Goal: Task Accomplishment & Management: Complete application form

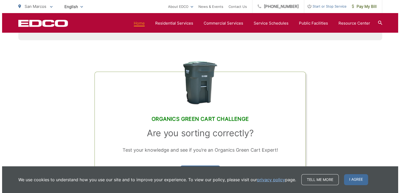
scroll to position [365, 0]
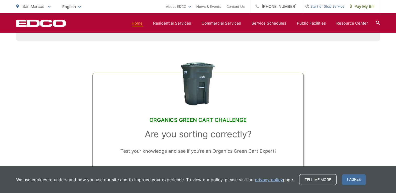
click at [324, 4] on span "Start or Stop Service" at bounding box center [323, 6] width 42 height 6
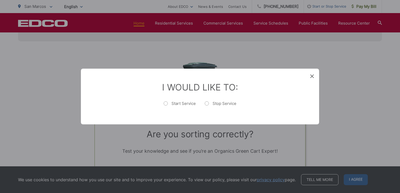
click at [170, 105] on label "Start Service" at bounding box center [180, 106] width 32 height 10
radio input "true"
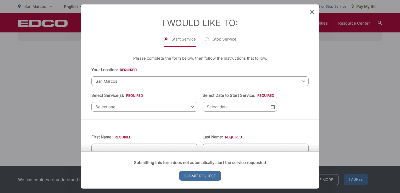
click at [192, 108] on span "Select one" at bounding box center [144, 107] width 106 height 10
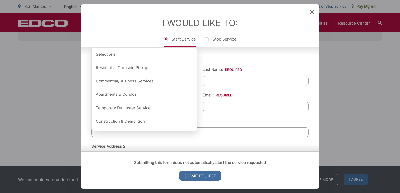
scroll to position [68, 0]
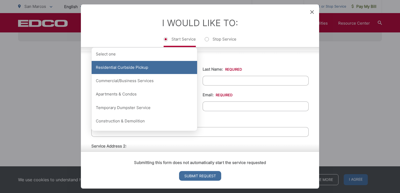
click at [155, 67] on div "Residential Curbside Pickup" at bounding box center [145, 67] width 106 height 13
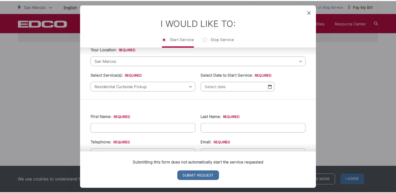
scroll to position [18, 0]
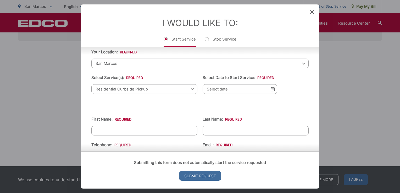
click at [38, 73] on div "Entry Status None In Progress Completed None None In Progress Completed I Would…" at bounding box center [200, 96] width 400 height 193
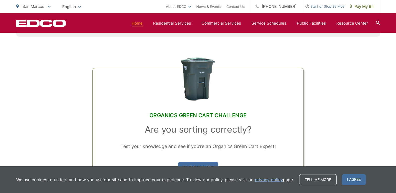
scroll to position [366, 0]
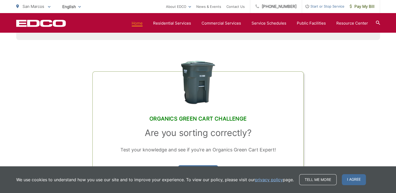
click at [84, 59] on div "Organics Green Cart Challenge Are you sorting correctly? Test your knowledge an…" at bounding box center [198, 114] width 364 height 149
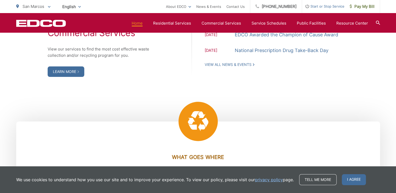
scroll to position [630, 0]
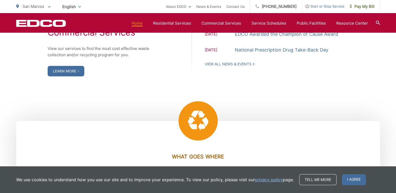
click at [69, 70] on link "Learn More" at bounding box center [66, 71] width 37 height 10
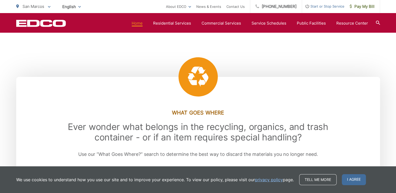
scroll to position [537, 0]
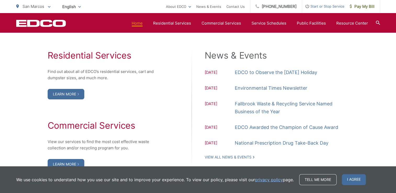
click at [67, 94] on link "Learn More" at bounding box center [66, 94] width 37 height 10
